Goal: Book appointment/travel/reservation

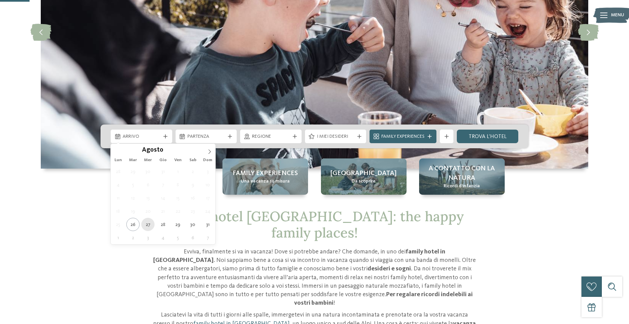
scroll to position [138, 0]
type div "[DATE]"
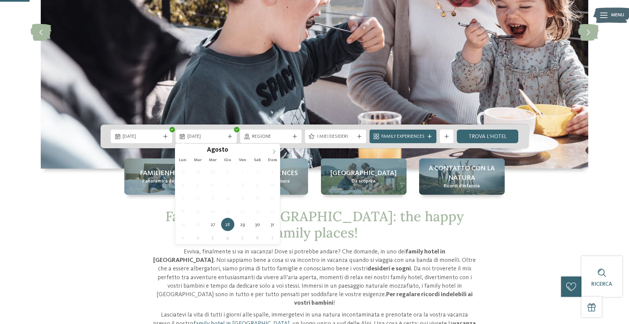
click at [274, 151] on icon at bounding box center [274, 151] width 5 height 5
type div "[DATE]"
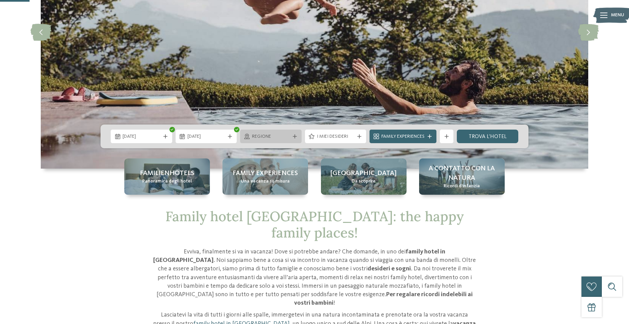
click at [294, 135] on icon at bounding box center [295, 136] width 4 height 4
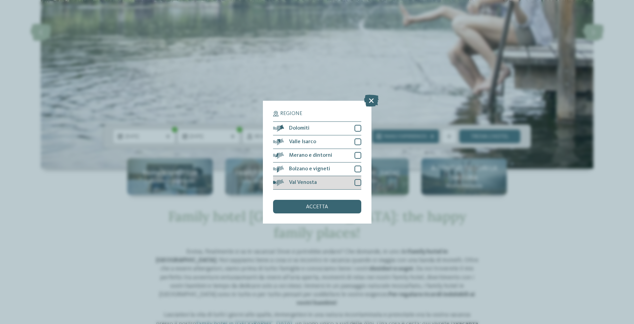
click at [359, 180] on div at bounding box center [358, 182] width 7 height 7
click at [338, 210] on div "accetta" at bounding box center [317, 207] width 88 height 14
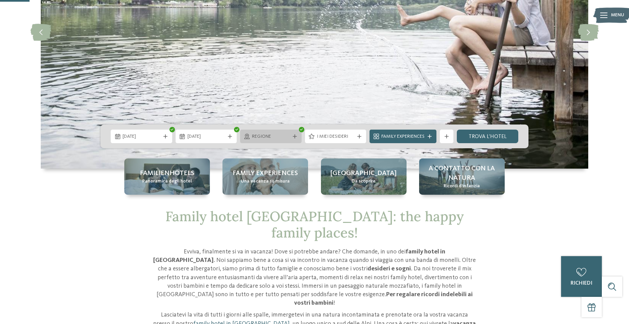
click at [294, 137] on icon at bounding box center [295, 136] width 4 height 4
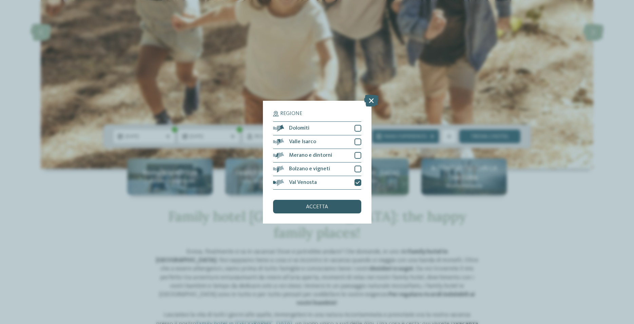
click at [333, 206] on div "accetta" at bounding box center [317, 207] width 88 height 14
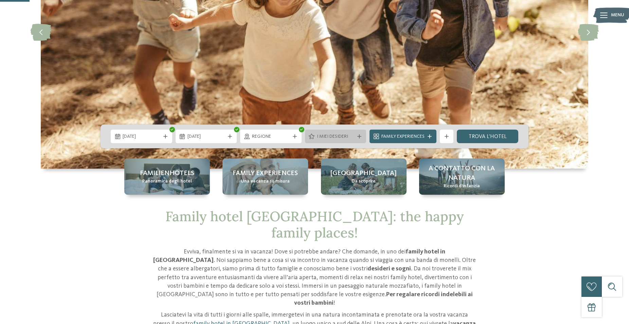
click at [358, 135] on icon at bounding box center [359, 136] width 4 height 4
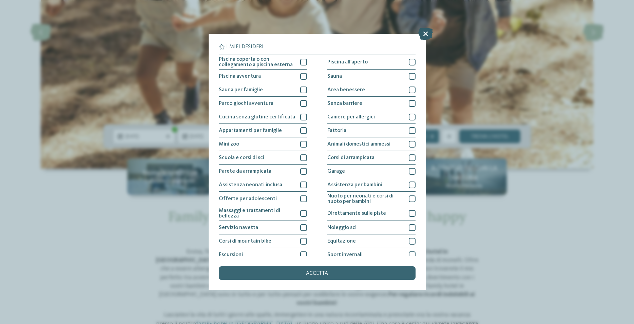
click at [423, 35] on icon at bounding box center [426, 34] width 15 height 12
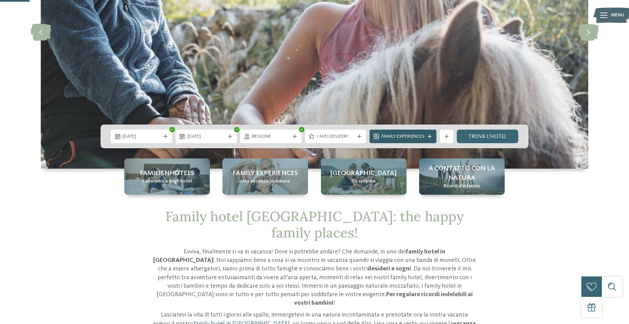
click at [425, 137] on div "Family Experiences" at bounding box center [402, 136] width 47 height 7
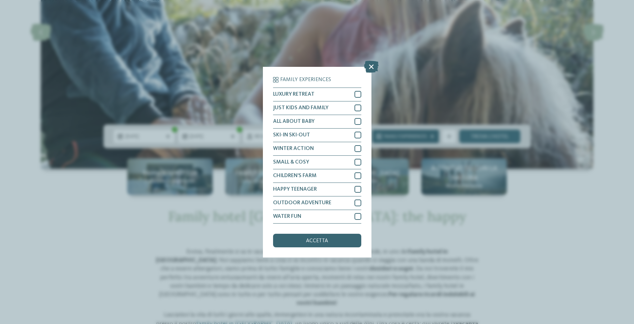
click at [425, 137] on div "Family Experiences LUXURY RETREAT JUST KIDS AND FAMILY" at bounding box center [317, 162] width 634 height 324
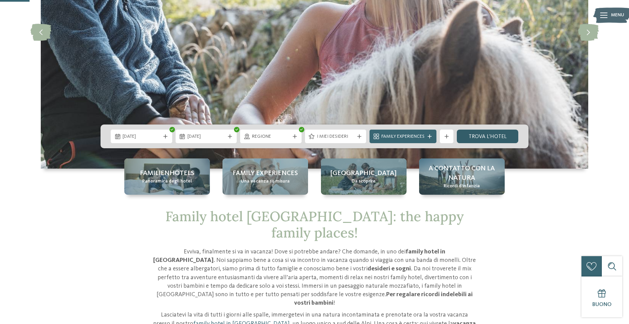
click at [473, 136] on link "trova l’hotel" at bounding box center [487, 137] width 61 height 14
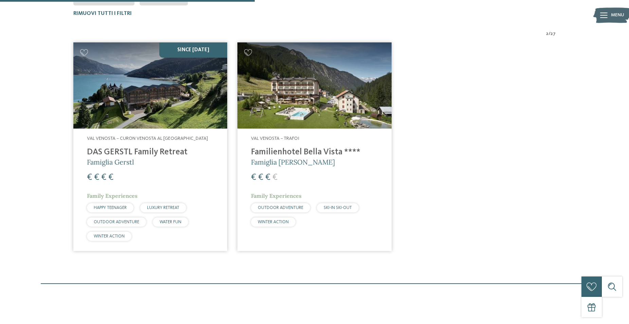
scroll to position [223, 0]
